Goal: Transaction & Acquisition: Purchase product/service

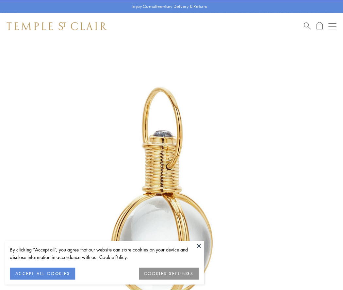
scroll to position [170, 0]
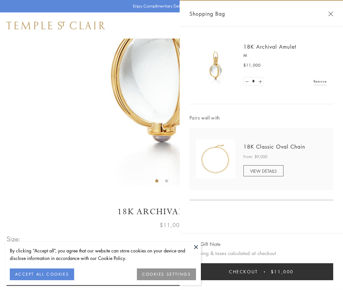
click at [261, 272] on button "Checkout $11,000" at bounding box center [261, 271] width 144 height 17
